Goal: Task Accomplishment & Management: Manage account settings

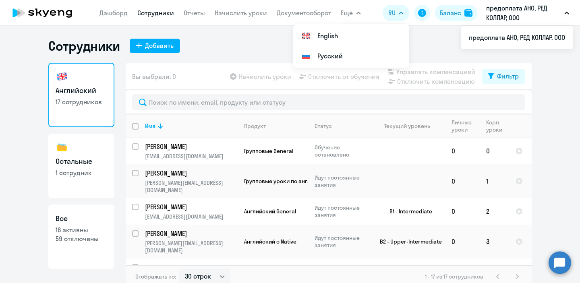
select select "30"
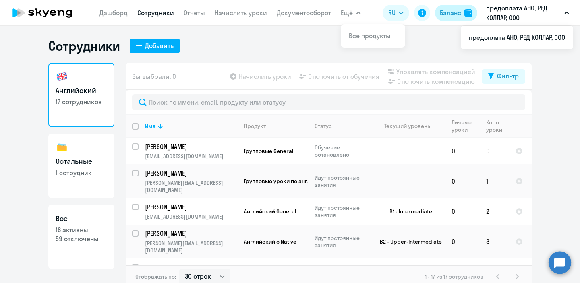
click at [445, 12] on div "Баланс" at bounding box center [450, 13] width 21 height 10
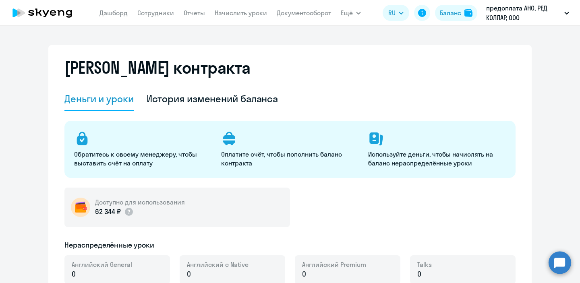
select select "english_adult_not_native_speaker"
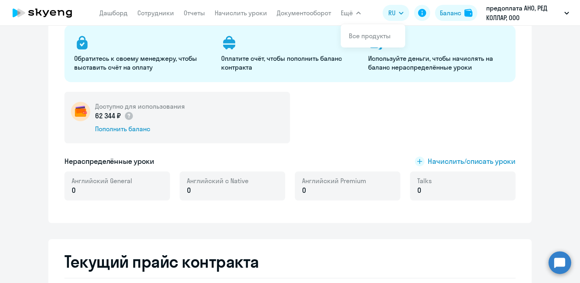
scroll to position [97, 0]
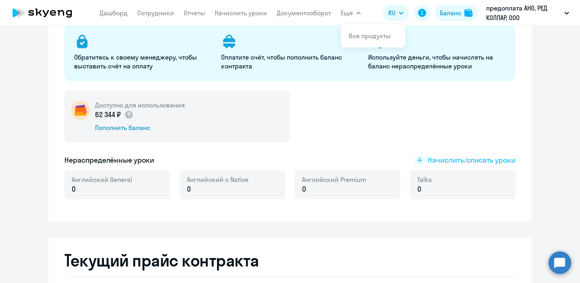
click at [424, 159] on rect at bounding box center [420, 160] width 10 height 10
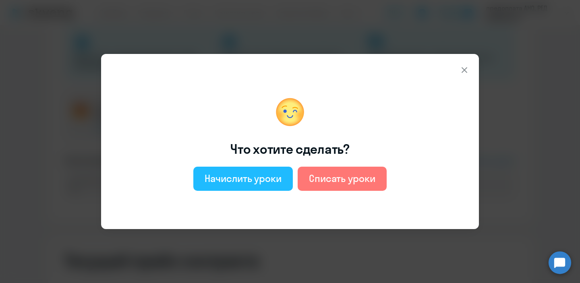
click at [242, 189] on button "Начислить уроки" at bounding box center [243, 179] width 100 height 24
select select "english_adult_not_native_speaker"
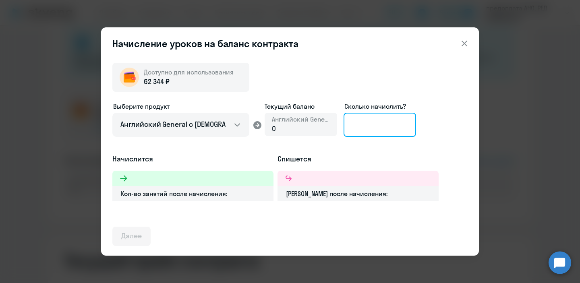
click at [375, 123] on input at bounding box center [380, 125] width 73 height 24
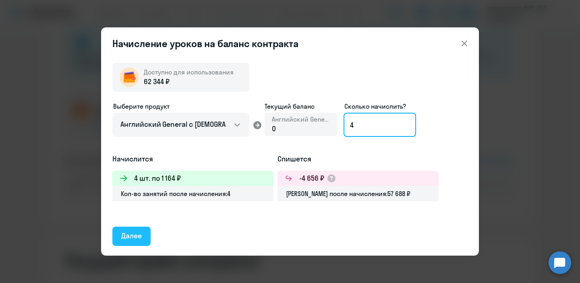
type input "4"
click at [130, 236] on div "Далее" at bounding box center [131, 236] width 21 height 10
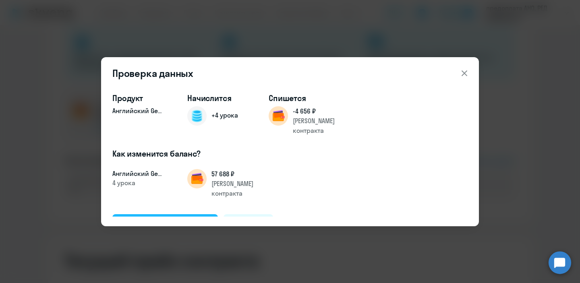
click at [186, 218] on div "Подтвердить и начислить" at bounding box center [165, 223] width 88 height 10
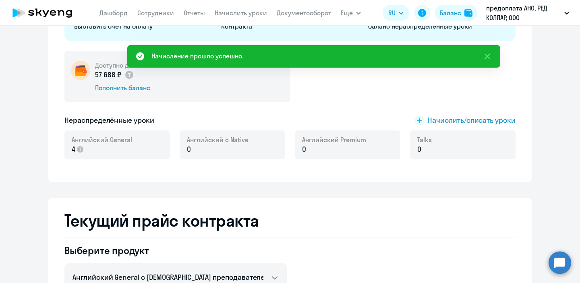
scroll to position [65, 0]
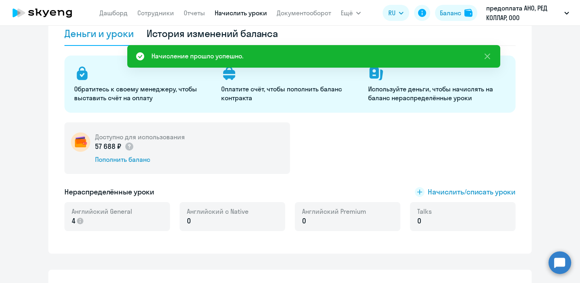
click at [236, 15] on link "Начислить уроки" at bounding box center [241, 13] width 52 height 8
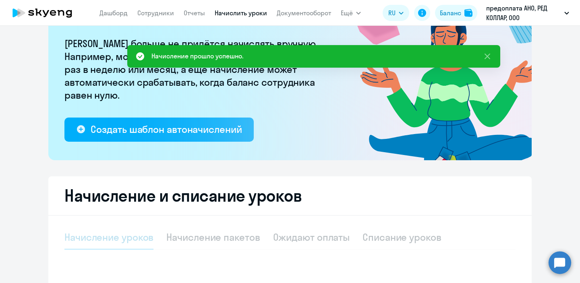
select select "10"
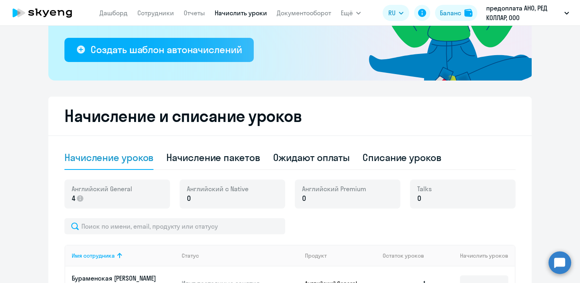
scroll to position [151, 0]
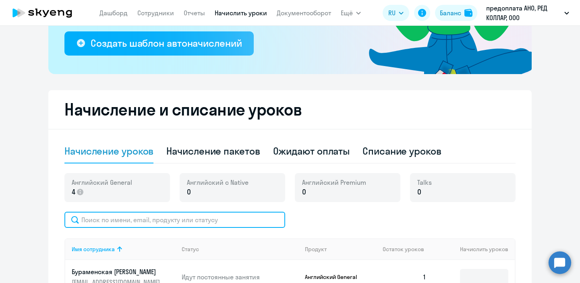
click at [187, 218] on input "text" at bounding box center [174, 220] width 221 height 16
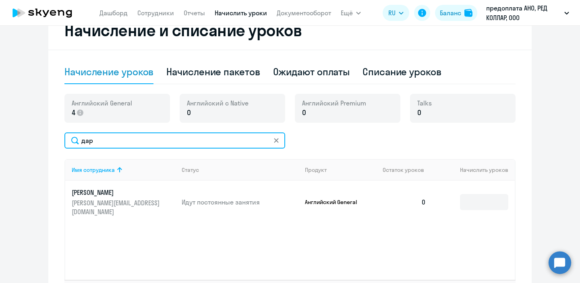
scroll to position [255, 0]
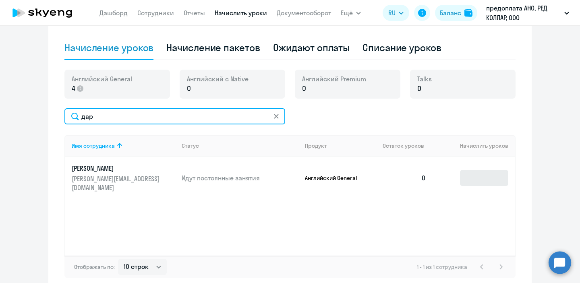
type input "дар"
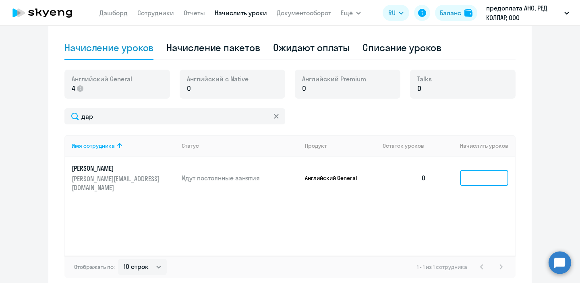
click at [483, 174] on input at bounding box center [484, 178] width 48 height 16
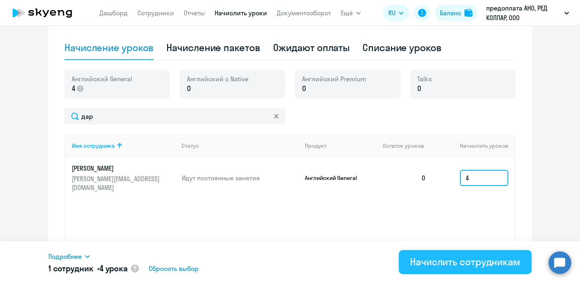
type input "4"
click at [475, 262] on div "Начислить сотрудникам" at bounding box center [465, 261] width 110 height 13
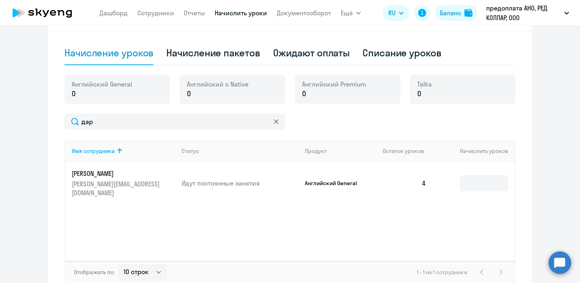
scroll to position [249, 0]
click at [275, 124] on icon at bounding box center [276, 122] width 5 height 5
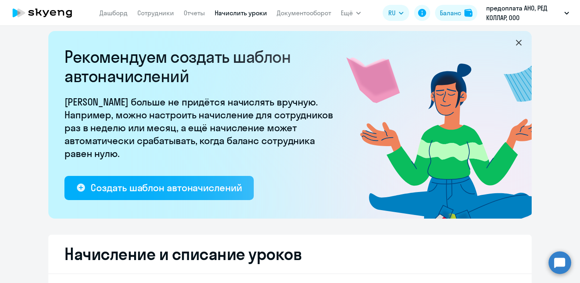
scroll to position [0, 0]
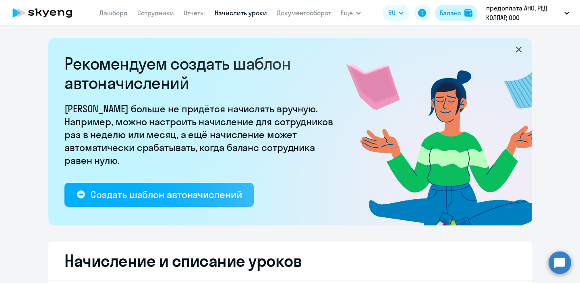
click at [451, 13] on div "Баланс" at bounding box center [450, 13] width 21 height 10
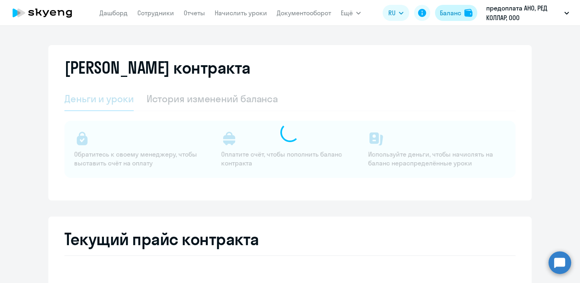
select select "english_adult_not_native_speaker"
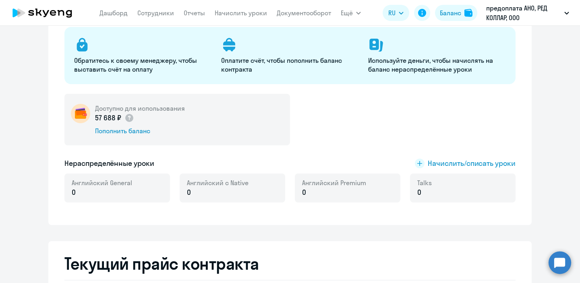
scroll to position [112, 0]
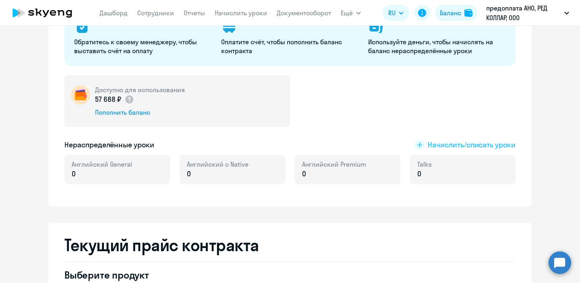
click at [437, 142] on span "Начислить/списать уроки" at bounding box center [472, 145] width 88 height 10
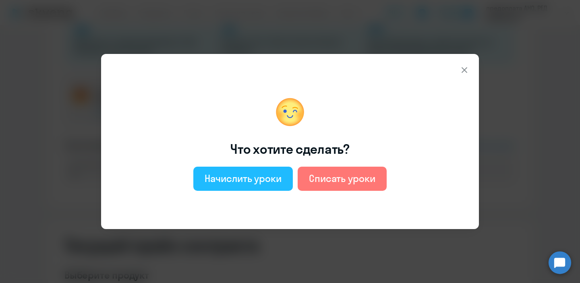
click at [268, 186] on button "Начислить уроки" at bounding box center [243, 179] width 100 height 24
select select "english_adult_not_native_speaker"
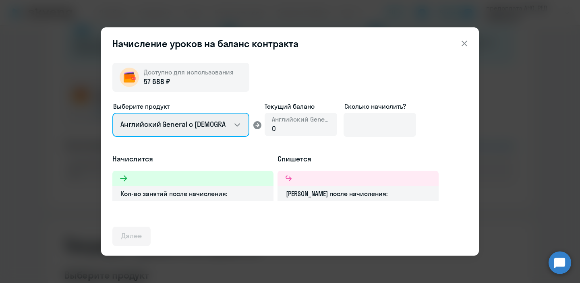
click at [208, 122] on select "Английский General с [DEMOGRAPHIC_DATA] преподавателем Английский General с [DE…" at bounding box center [180, 125] width 137 height 24
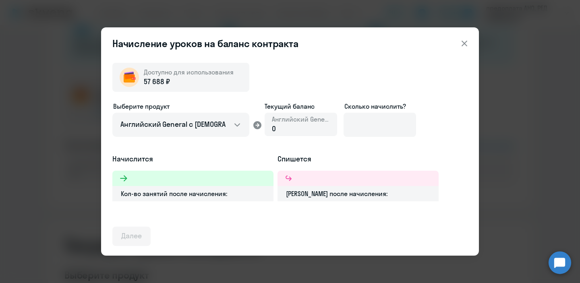
click at [465, 44] on icon at bounding box center [465, 44] width 10 height 10
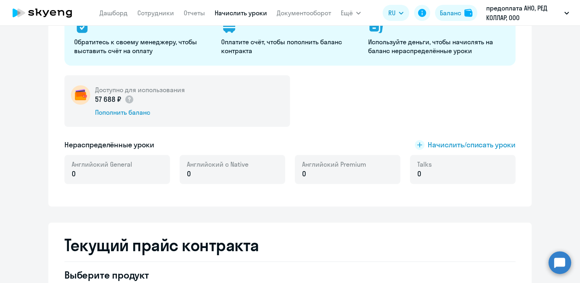
click at [243, 13] on link "Начислить уроки" at bounding box center [241, 13] width 52 height 8
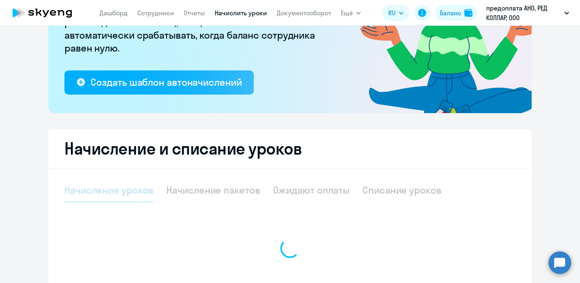
select select "10"
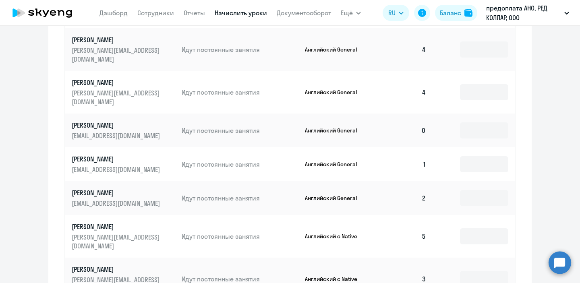
scroll to position [415, 0]
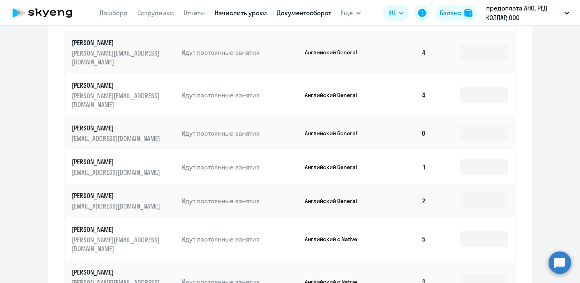
click at [290, 9] on link "Документооборот" at bounding box center [304, 13] width 54 height 8
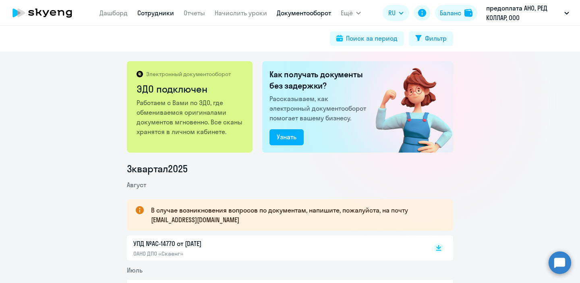
click at [159, 12] on link "Сотрудники" at bounding box center [155, 13] width 37 height 8
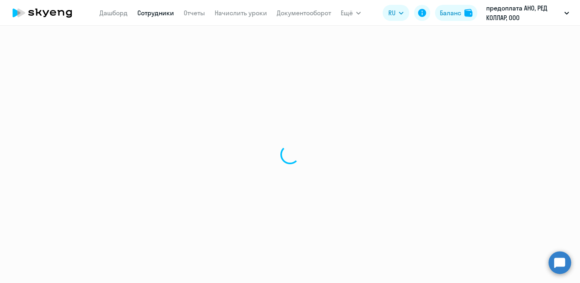
select select "30"
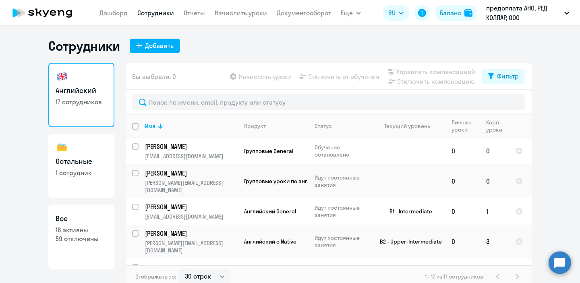
click at [85, 162] on h3 "Остальные" at bounding box center [82, 161] width 52 height 10
select select "30"
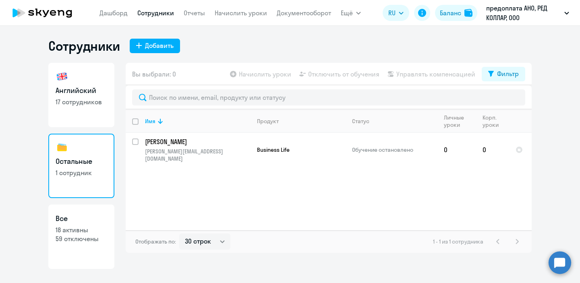
click at [90, 108] on link "Английский 17 сотрудников" at bounding box center [81, 95] width 66 height 64
select select "30"
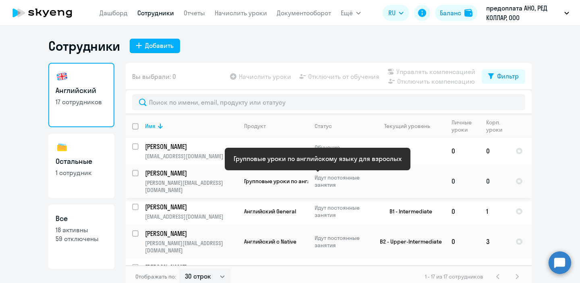
click at [258, 178] on span "Групповые уроки по английскому языку для взрослых" at bounding box center [316, 181] width 145 height 7
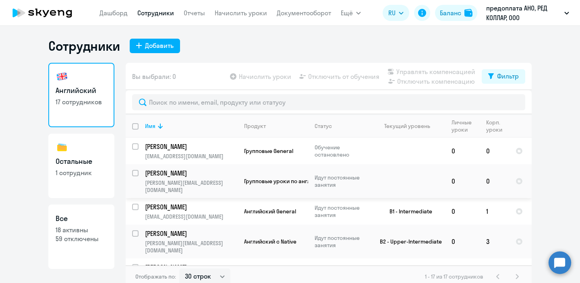
select select "30"
click at [457, 13] on div "Баланс" at bounding box center [450, 13] width 21 height 10
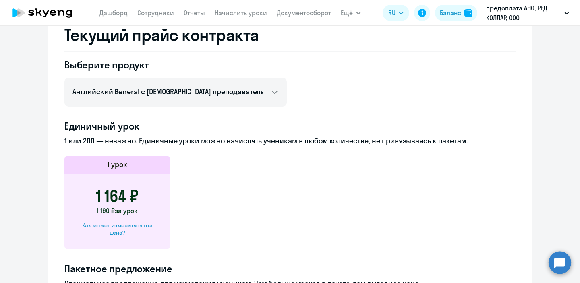
scroll to position [323, 0]
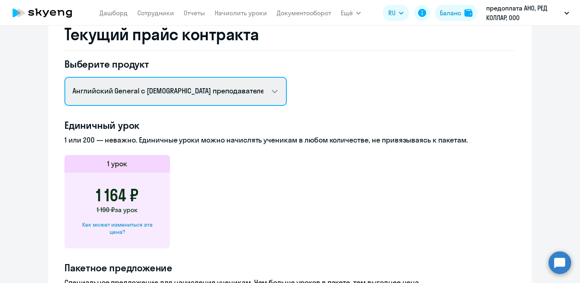
click at [278, 89] on select "Английский General с [DEMOGRAPHIC_DATA] преподавателем Английский General с [DE…" at bounding box center [175, 91] width 222 height 29
select select "english_adult_f2g_base"
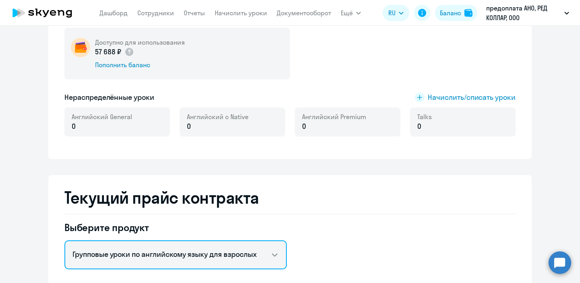
scroll to position [158, 0]
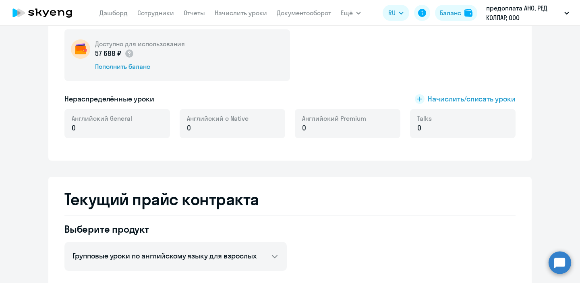
click at [438, 105] on div "Доступно для использования 57 688 ₽ Пополнить баланс Нераспределённые уроки Нач…" at bounding box center [289, 88] width 451 height 118
click at [440, 98] on span "Начислить/списать уроки" at bounding box center [472, 99] width 88 height 10
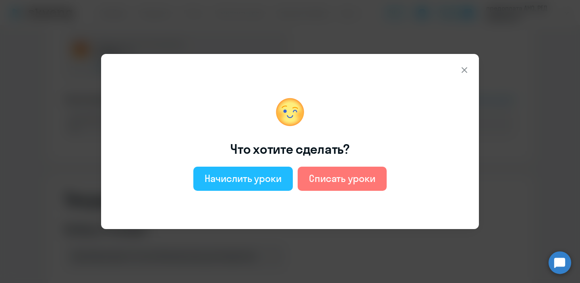
click at [260, 181] on div "Начислить уроки" at bounding box center [243, 178] width 77 height 13
select select "english_adult_not_native_speaker"
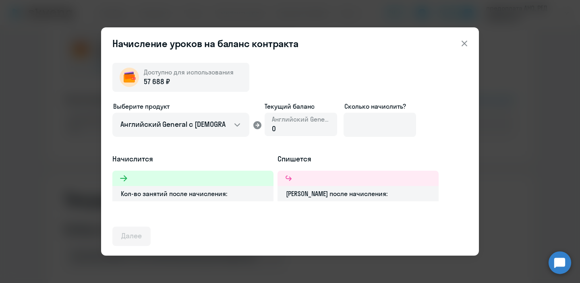
click at [218, 193] on div "Кол-во занятий после начисления:" at bounding box center [192, 193] width 161 height 15
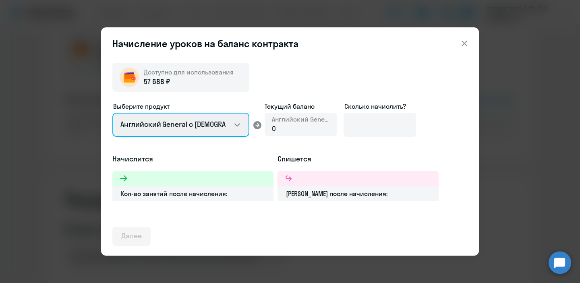
click at [215, 131] on select "Английский General с [DEMOGRAPHIC_DATA] преподавателем Английский General с [DE…" at bounding box center [180, 125] width 137 height 24
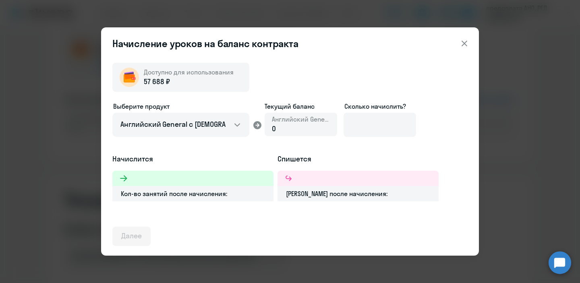
click at [465, 44] on icon at bounding box center [465, 44] width 6 height 6
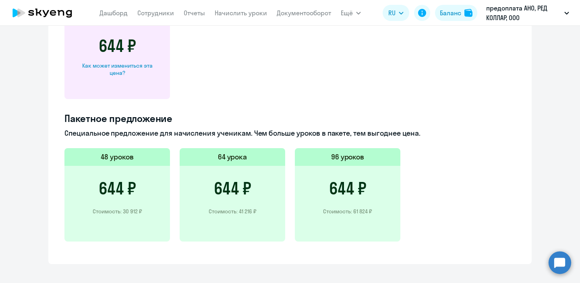
scroll to position [481, 0]
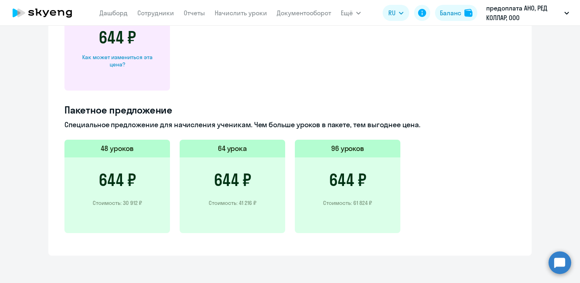
click at [124, 68] on div "Как может измениться эта цена?" at bounding box center [117, 61] width 80 height 15
select select "english_adult_f2g_base"
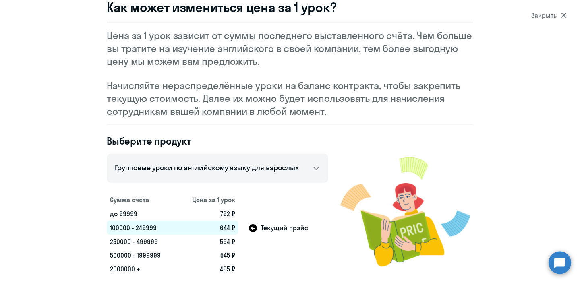
scroll to position [46, 0]
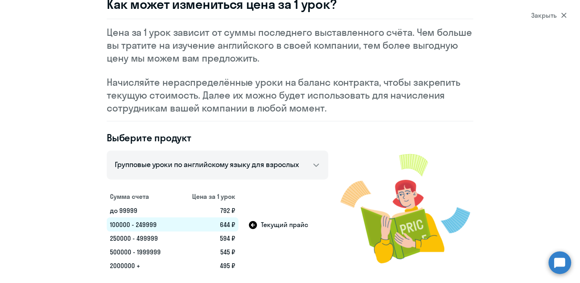
select select "30"
click at [557, 12] on div "Закрыть" at bounding box center [548, 15] width 35 height 10
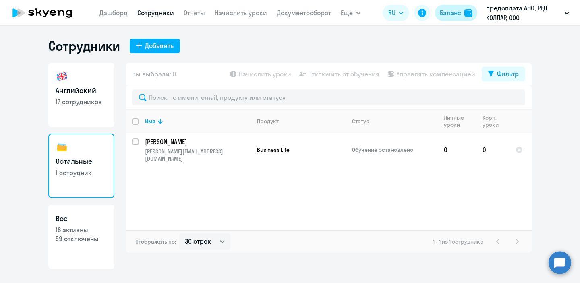
click at [458, 19] on button "Баланс" at bounding box center [456, 13] width 42 height 16
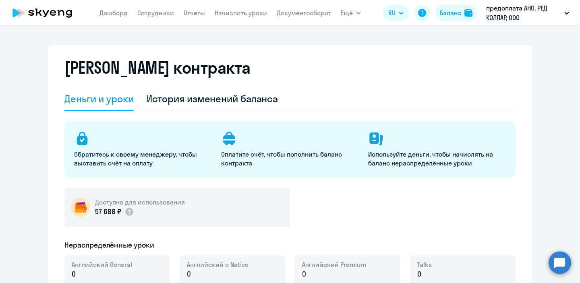
select select "english_adult_not_native_speaker"
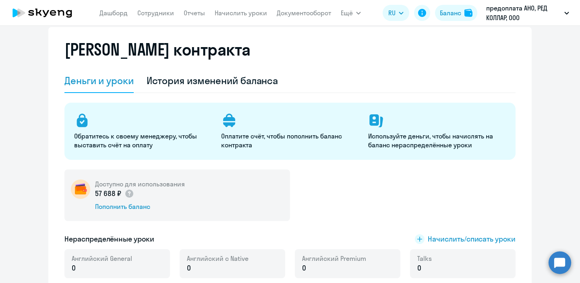
scroll to position [16, 0]
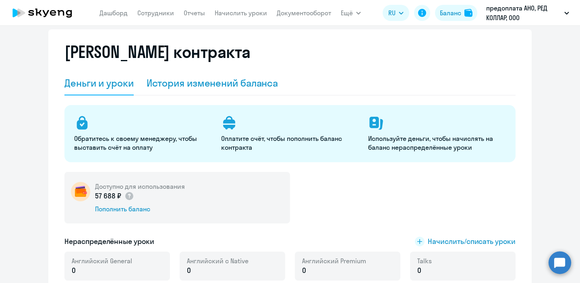
click at [238, 84] on div "История изменений баланса" at bounding box center [213, 83] width 132 height 13
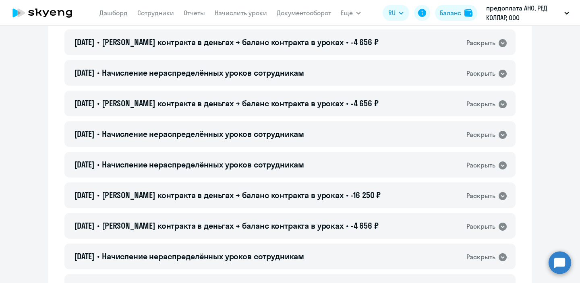
scroll to position [0, 0]
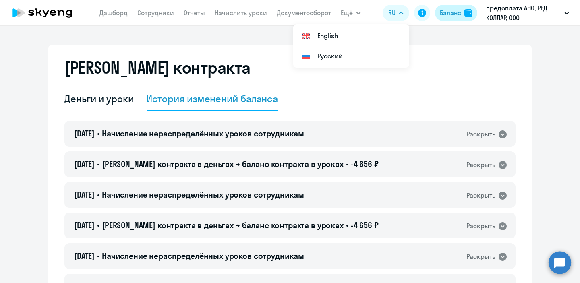
click at [458, 12] on div "Баланс" at bounding box center [450, 13] width 21 height 10
click at [456, 13] on div "Баланс" at bounding box center [450, 13] width 21 height 10
click at [21, 10] on icon at bounding box center [21, 12] width 8 height 9
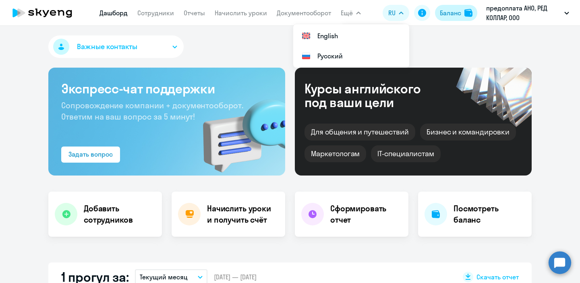
click at [455, 14] on div "Баланс" at bounding box center [450, 13] width 21 height 10
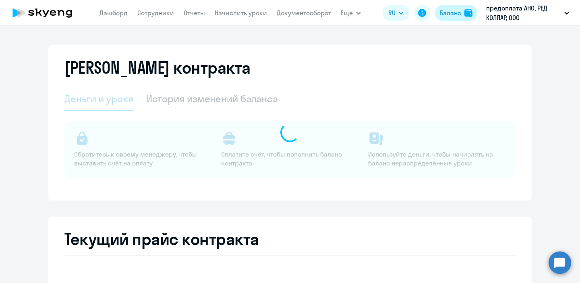
select select "english_adult_not_native_speaker"
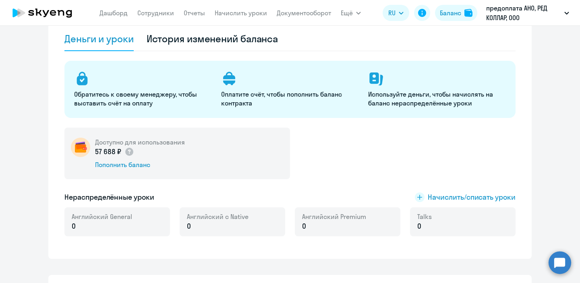
scroll to position [61, 0]
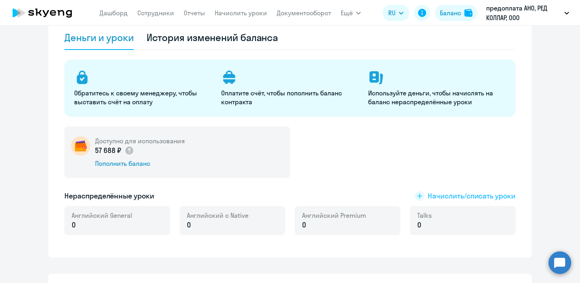
click at [435, 199] on span "Начислить/списать уроки" at bounding box center [472, 196] width 88 height 10
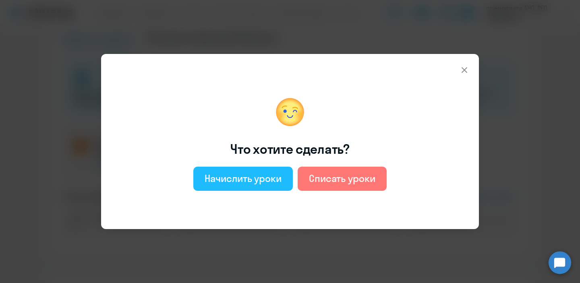
click at [268, 176] on div "Начислить уроки" at bounding box center [243, 178] width 77 height 13
select select "english_adult_not_native_speaker"
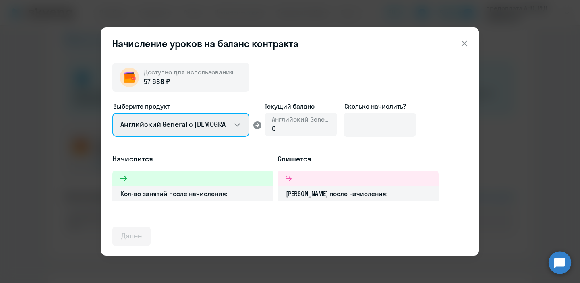
click at [220, 119] on select "Английский General с [DEMOGRAPHIC_DATA] преподавателем Английский General с [DE…" at bounding box center [180, 125] width 137 height 24
